Goal: Transaction & Acquisition: Purchase product/service

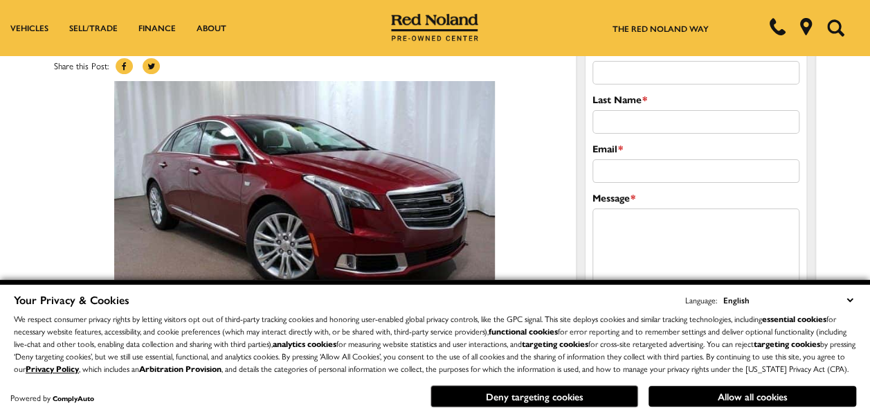
scroll to position [69, 0]
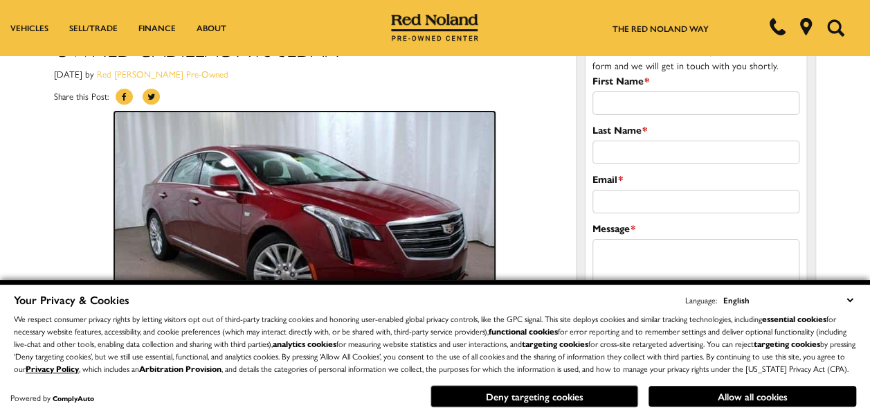
click at [425, 206] on img at bounding box center [304, 238] width 381 height 254
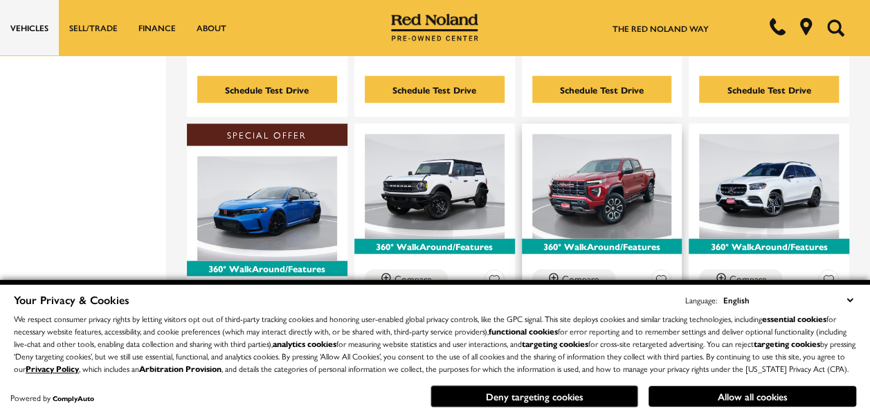
scroll to position [1454, 0]
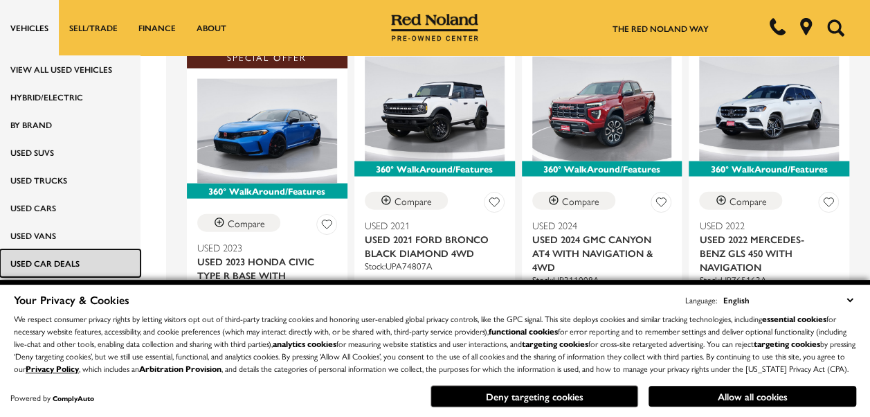
click at [62, 262] on link "Used Car Deals" at bounding box center [70, 263] width 141 height 28
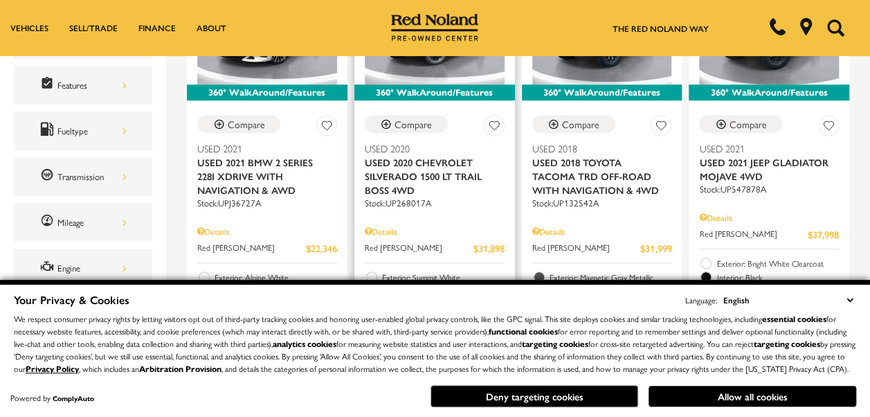
scroll to position [346, 0]
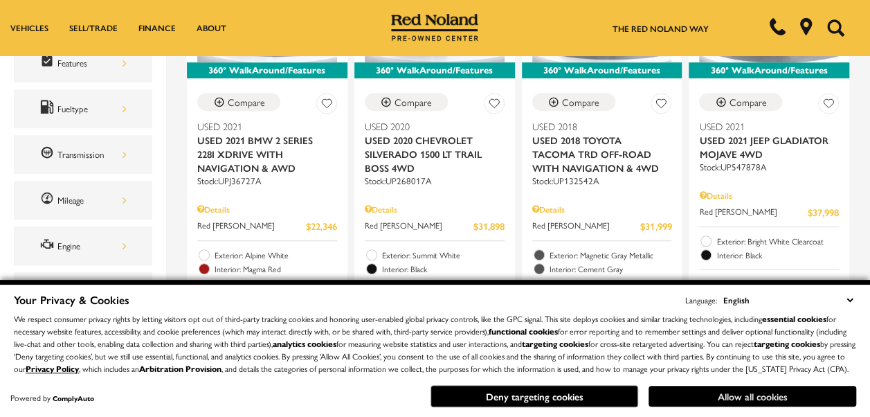
click at [759, 398] on button "Allow all cookies" at bounding box center [753, 396] width 208 height 21
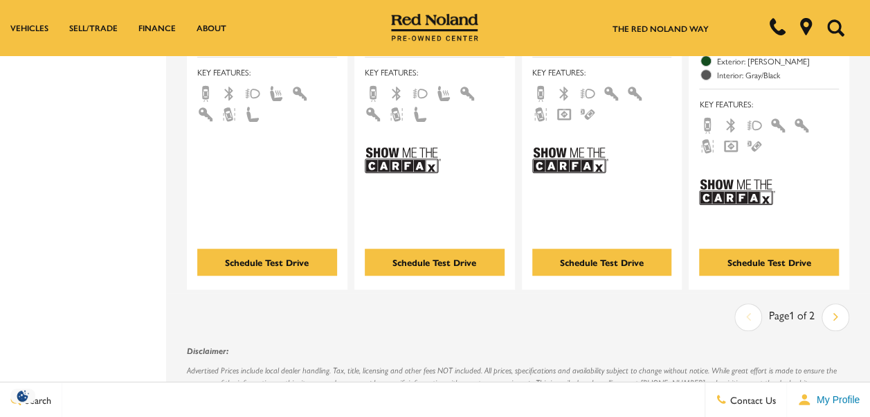
scroll to position [2976, 0]
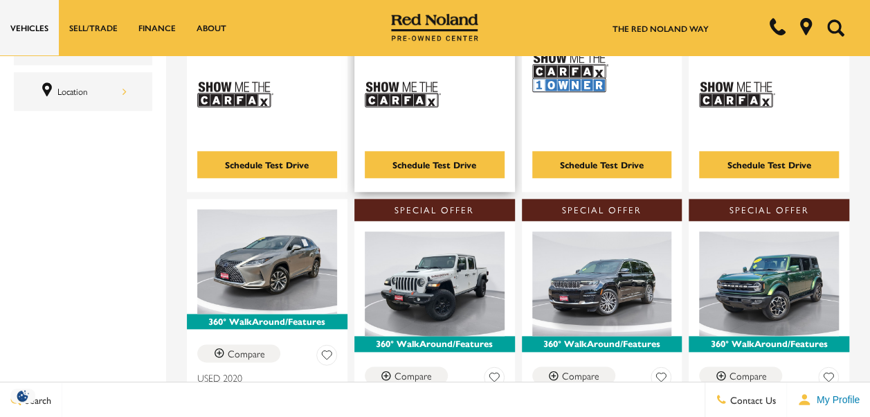
scroll to position [761, 0]
